Goal: Task Accomplishment & Management: Manage account settings

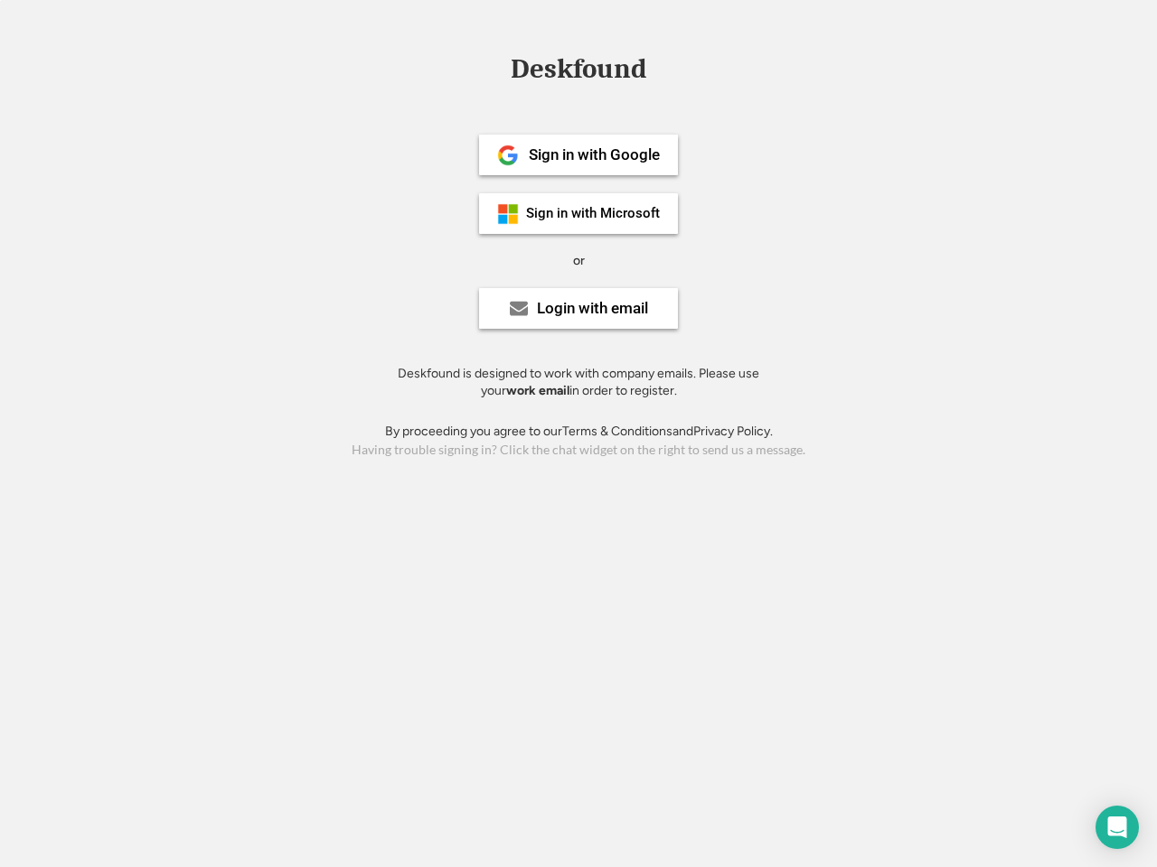
click at [578, 258] on div "or" at bounding box center [579, 261] width 12 height 18
click at [578, 72] on div "Deskfound" at bounding box center [578, 69] width 154 height 28
click at [494, 68] on div "Deskfound" at bounding box center [578, 72] width 1157 height 34
click at [578, 72] on div "Deskfound" at bounding box center [578, 69] width 154 height 28
click at [578, 260] on div "or" at bounding box center [579, 261] width 12 height 18
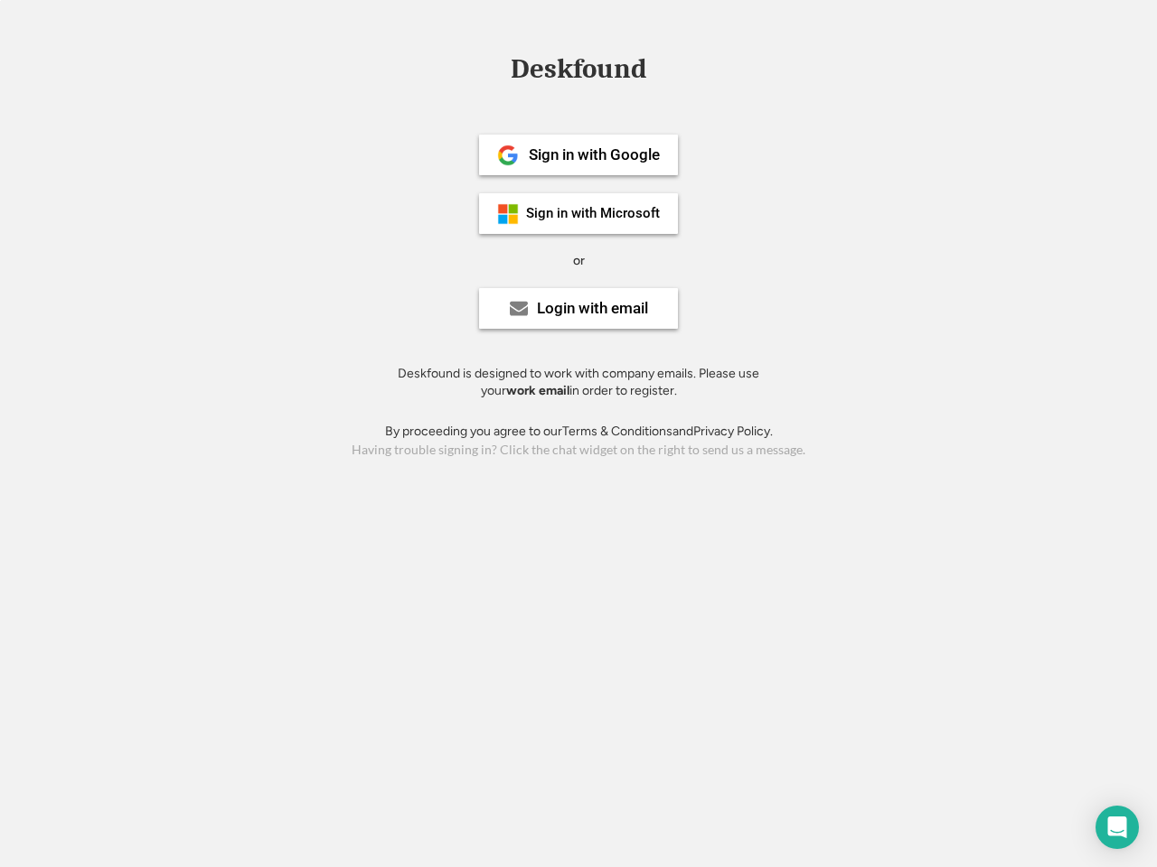
click at [578, 155] on div "Sign in with Google" at bounding box center [594, 154] width 131 height 15
click at [594, 155] on div "Sign in with Google" at bounding box center [594, 154] width 131 height 15
click at [508, 155] on img at bounding box center [508, 156] width 22 height 22
click at [578, 213] on div "Sign in with Microsoft" at bounding box center [593, 214] width 134 height 14
click at [594, 213] on div "Sign in with Microsoft" at bounding box center [593, 214] width 134 height 14
